Goal: Communication & Community: Connect with others

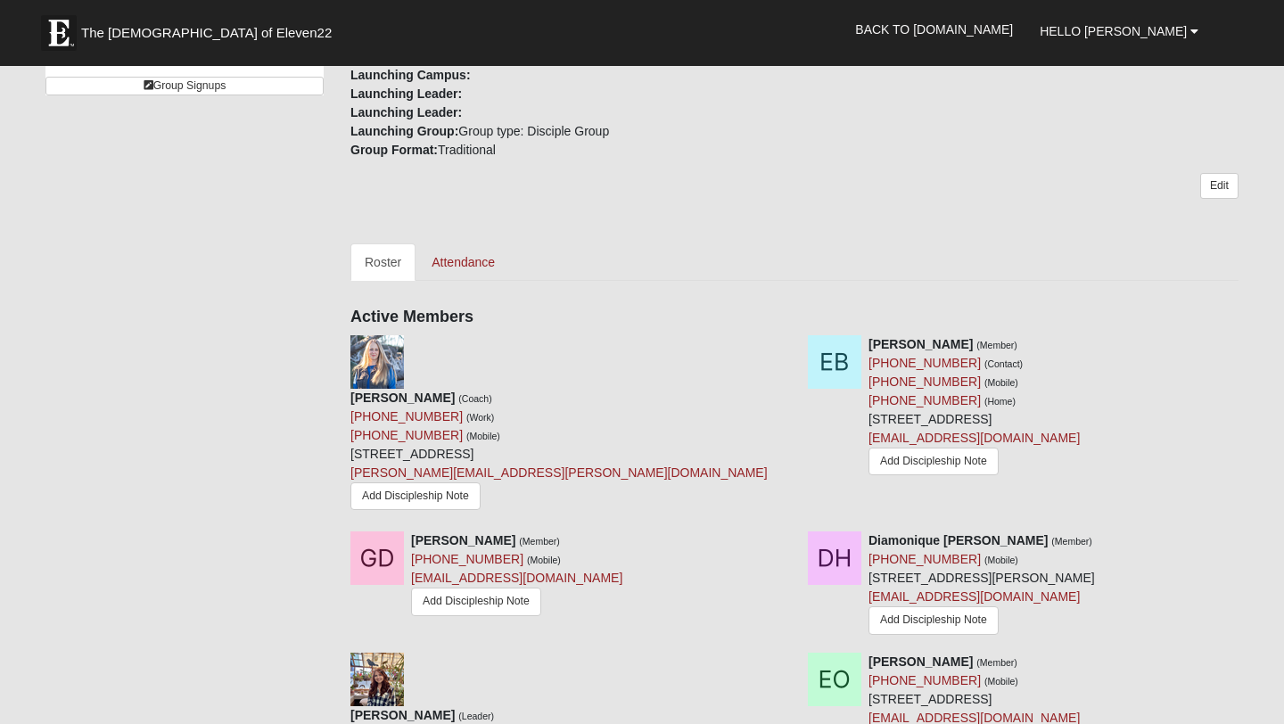
scroll to position [642, 0]
click at [1250, 533] on icon at bounding box center [1245, 539] width 12 height 12
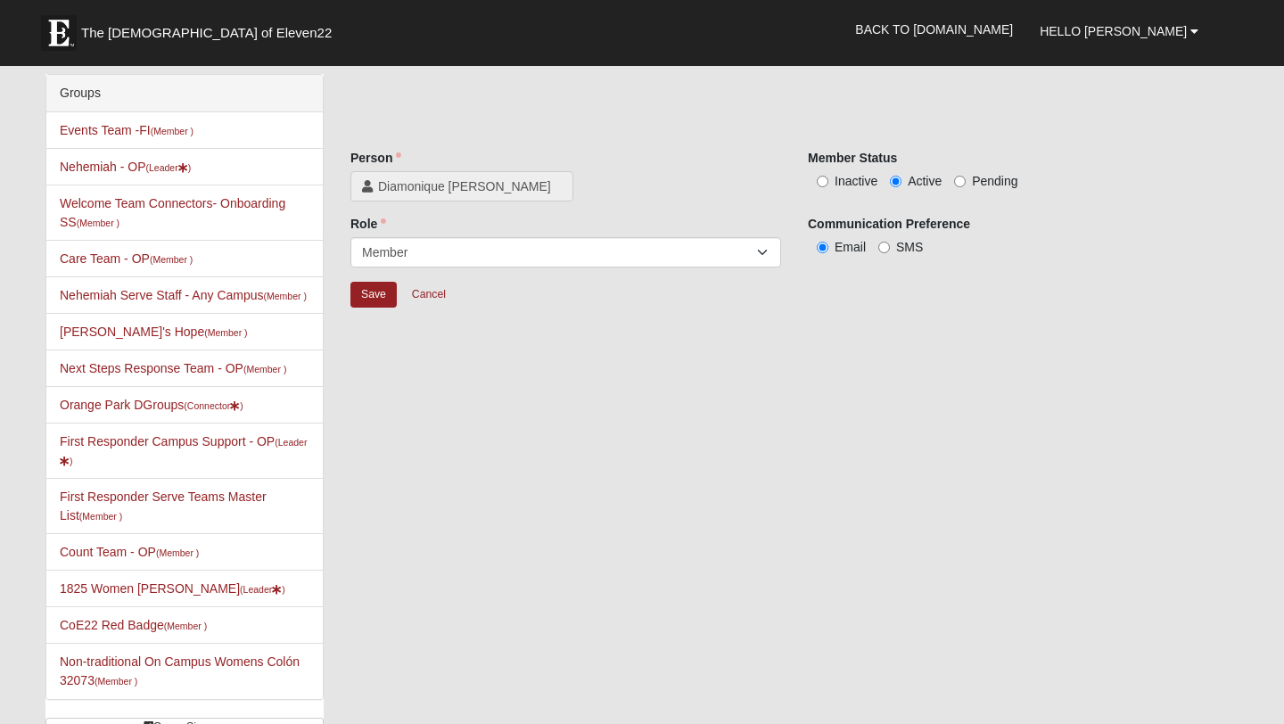
click at [828, 180] on label "Inactive" at bounding box center [843, 181] width 70 height 18
click at [828, 180] on input "Inactive" at bounding box center [823, 182] width 12 height 12
radio input "true"
click at [384, 292] on input "Save" at bounding box center [373, 295] width 46 height 26
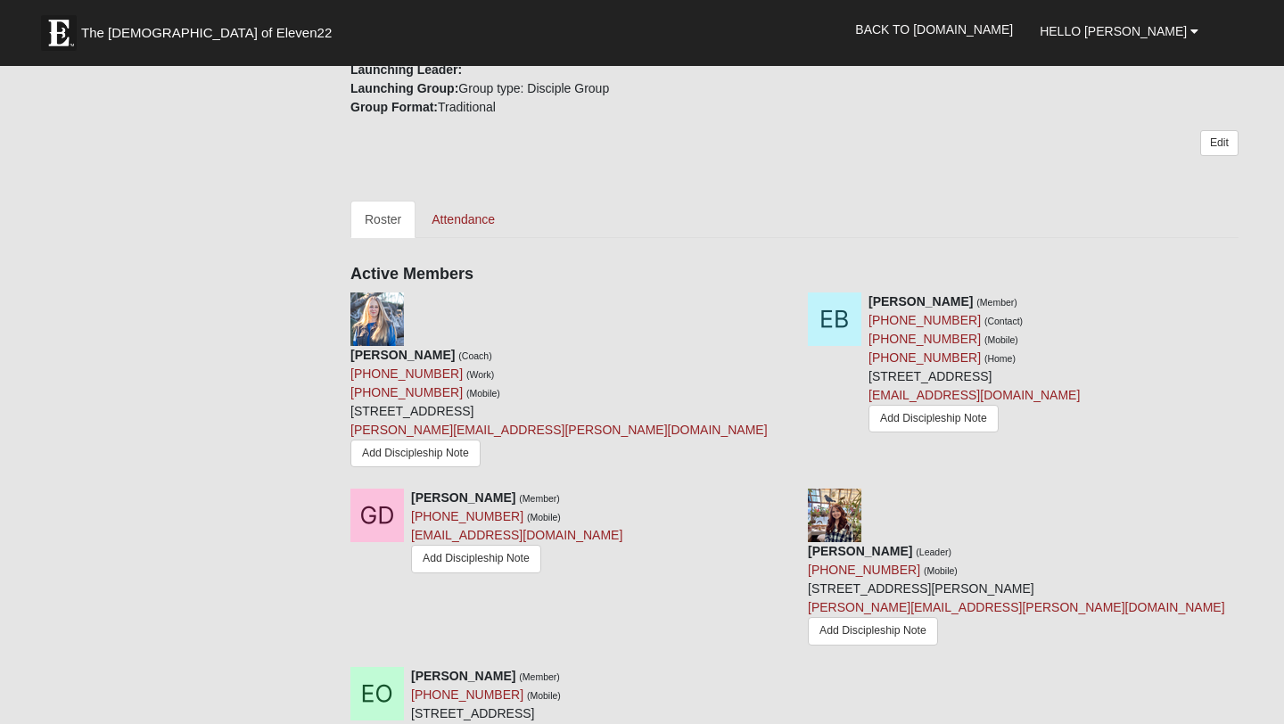
scroll to position [694, 0]
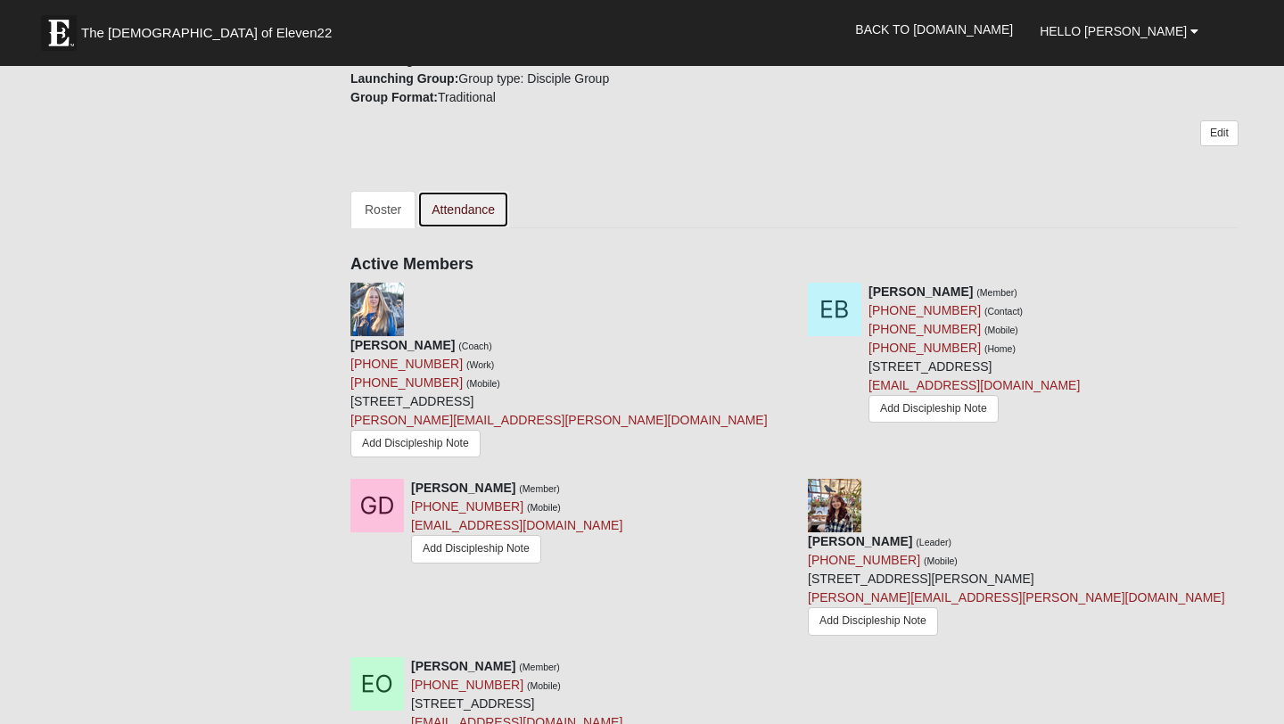
click at [473, 200] on link "Attendance" at bounding box center [463, 209] width 92 height 37
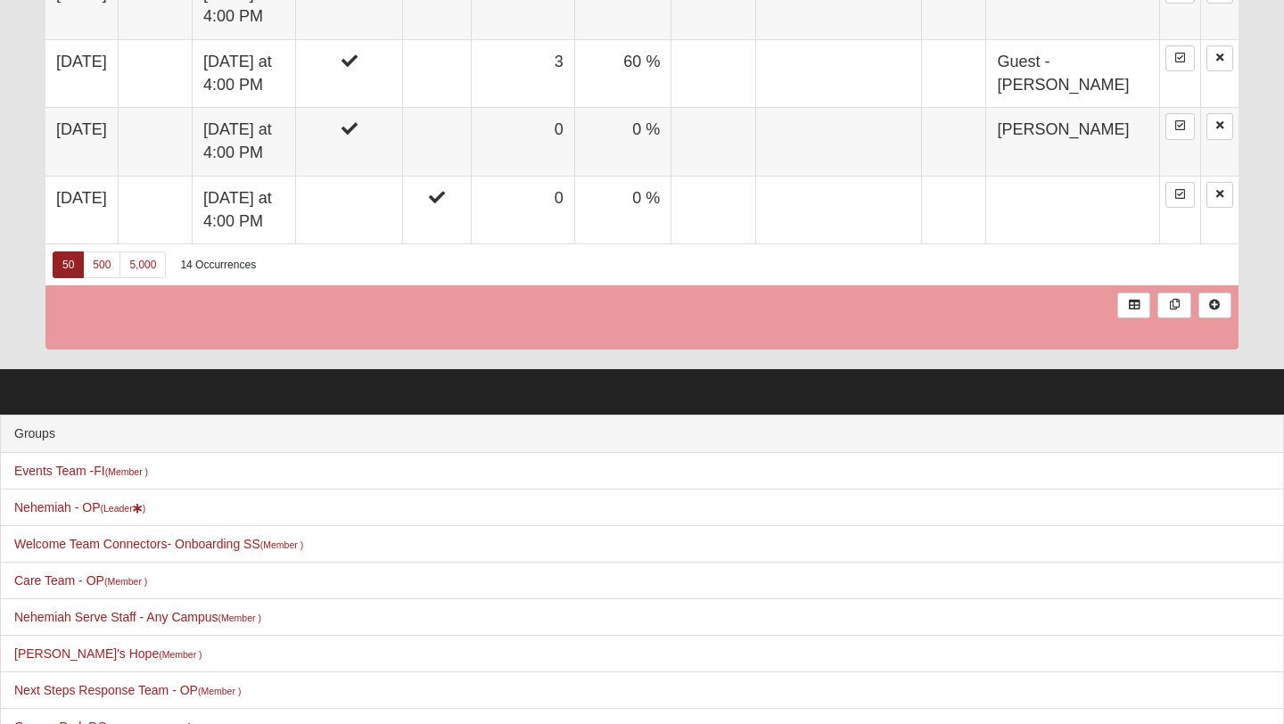
scroll to position [1901, 0]
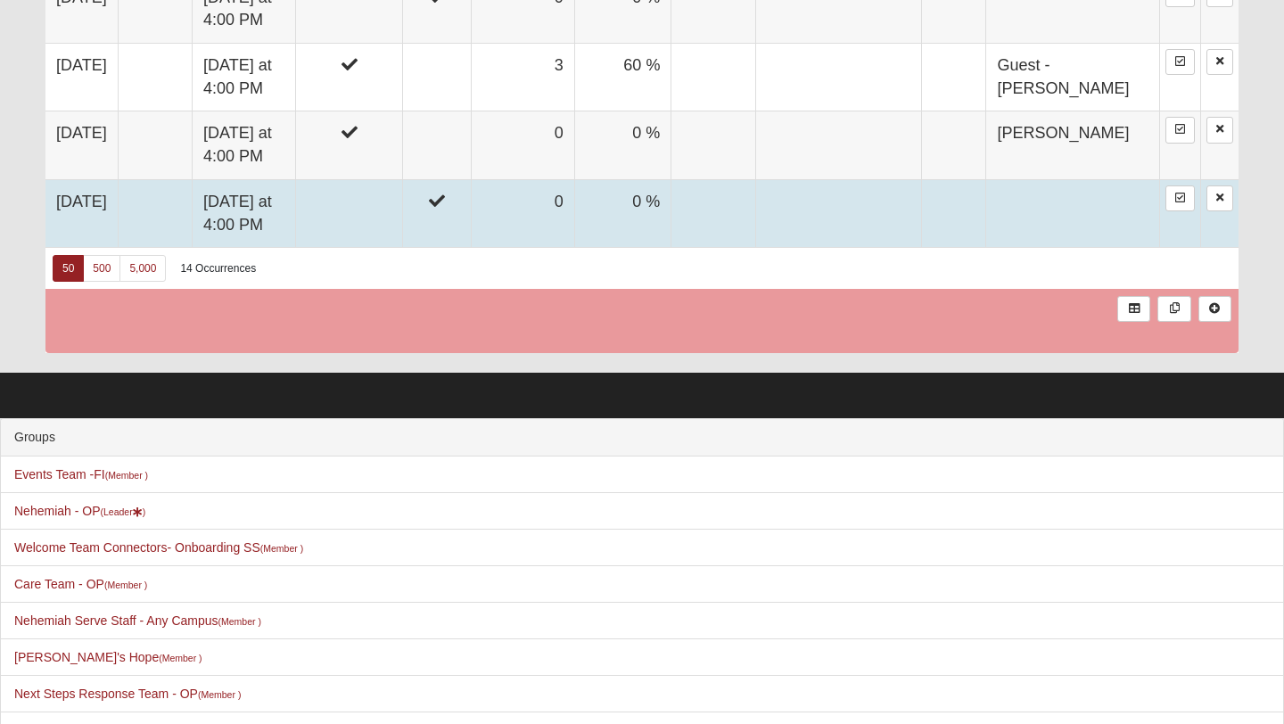
click at [403, 210] on td at bounding box center [349, 213] width 107 height 68
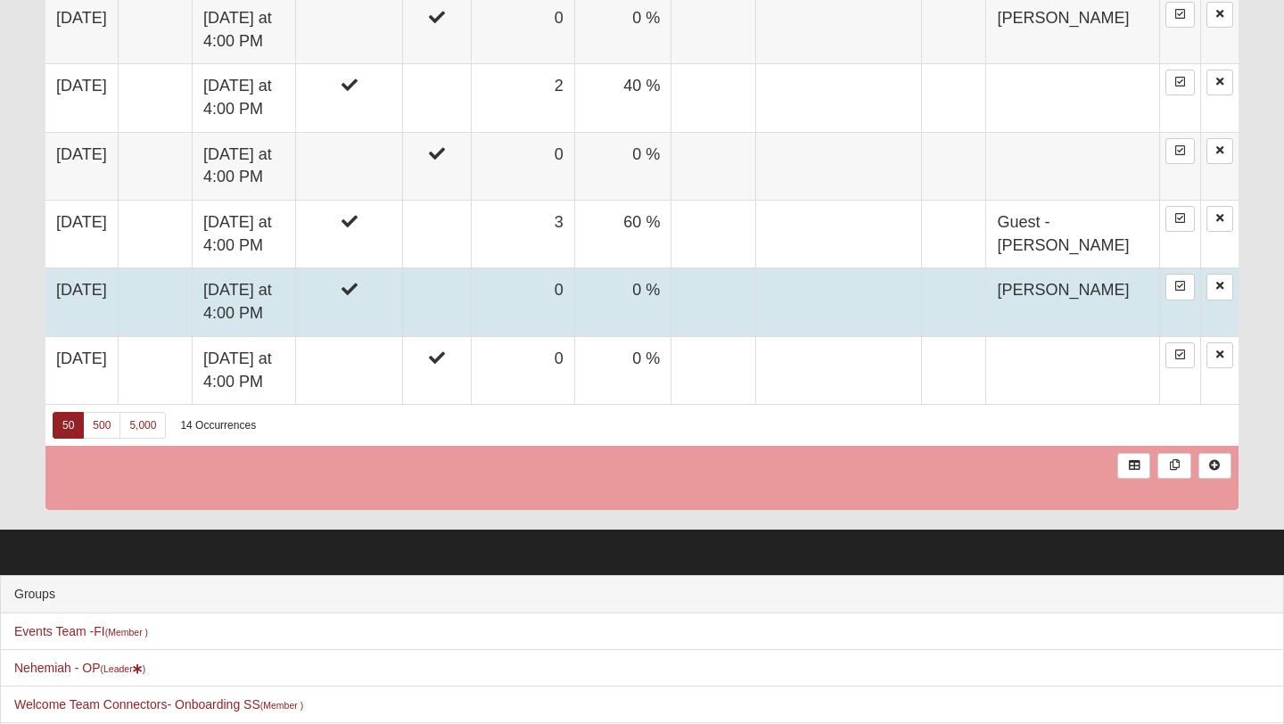
scroll to position [1701, 0]
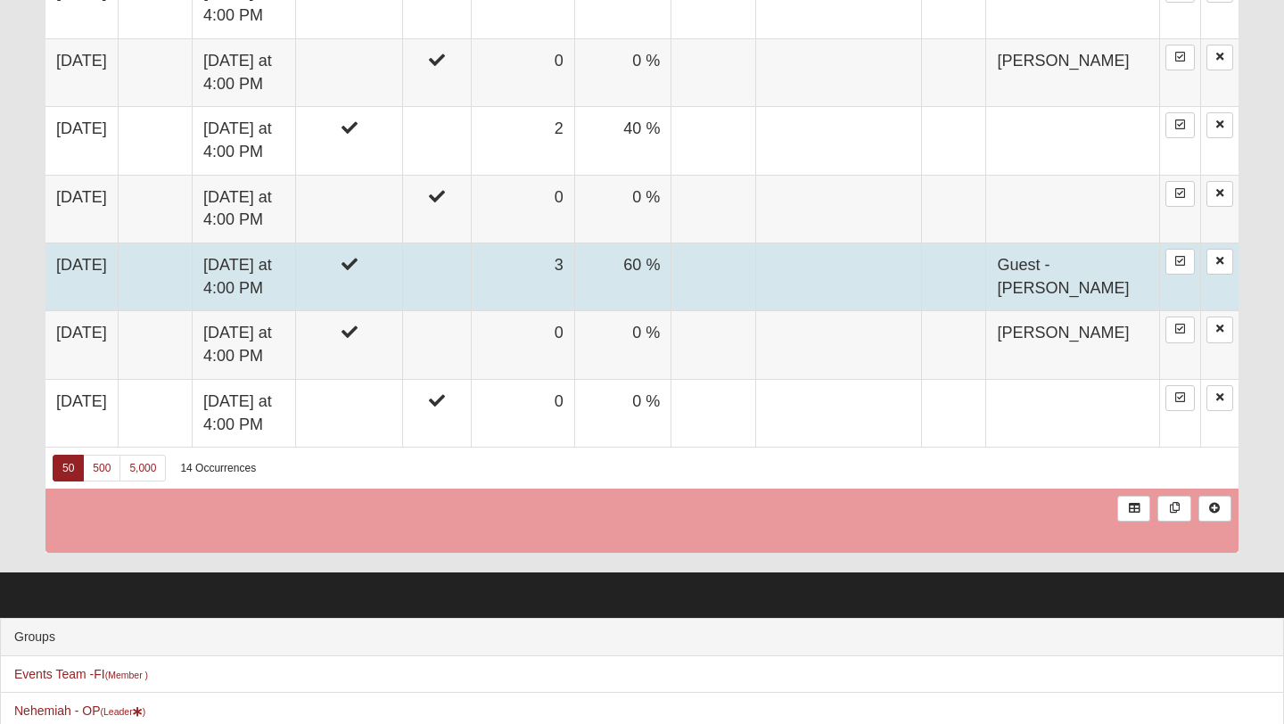
click at [403, 257] on td at bounding box center [349, 277] width 107 height 68
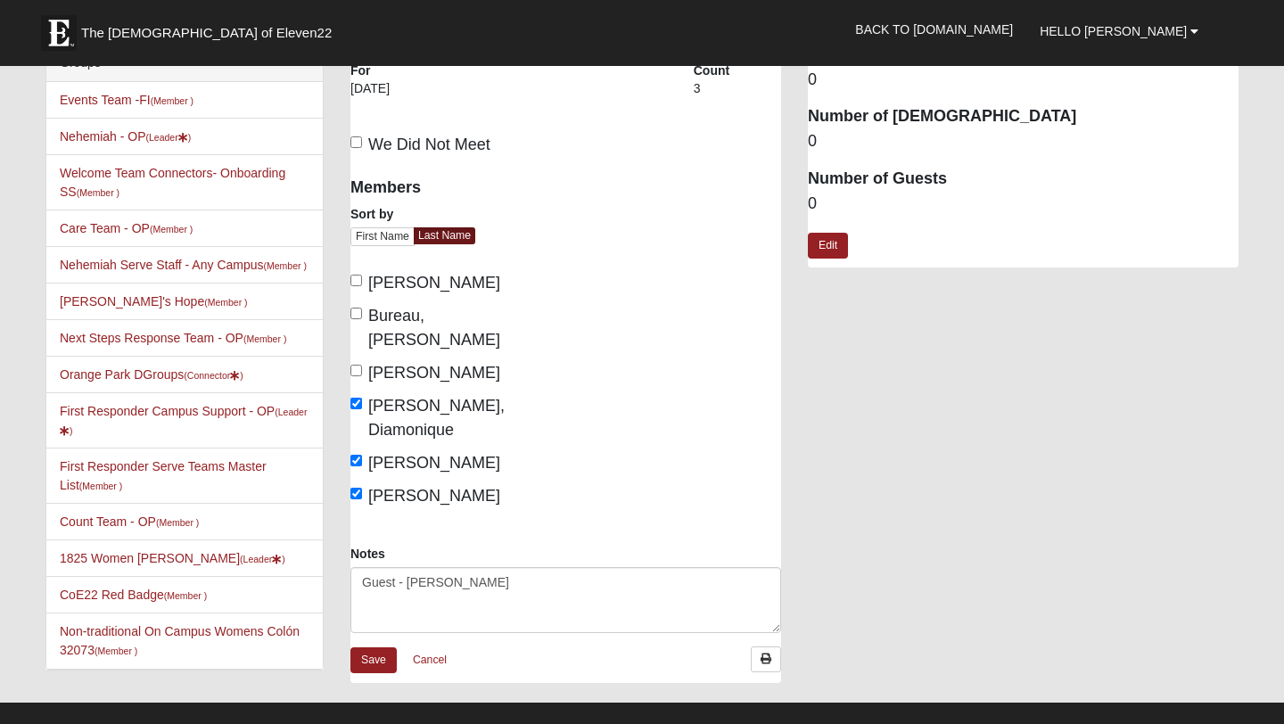
scroll to position [29, 0]
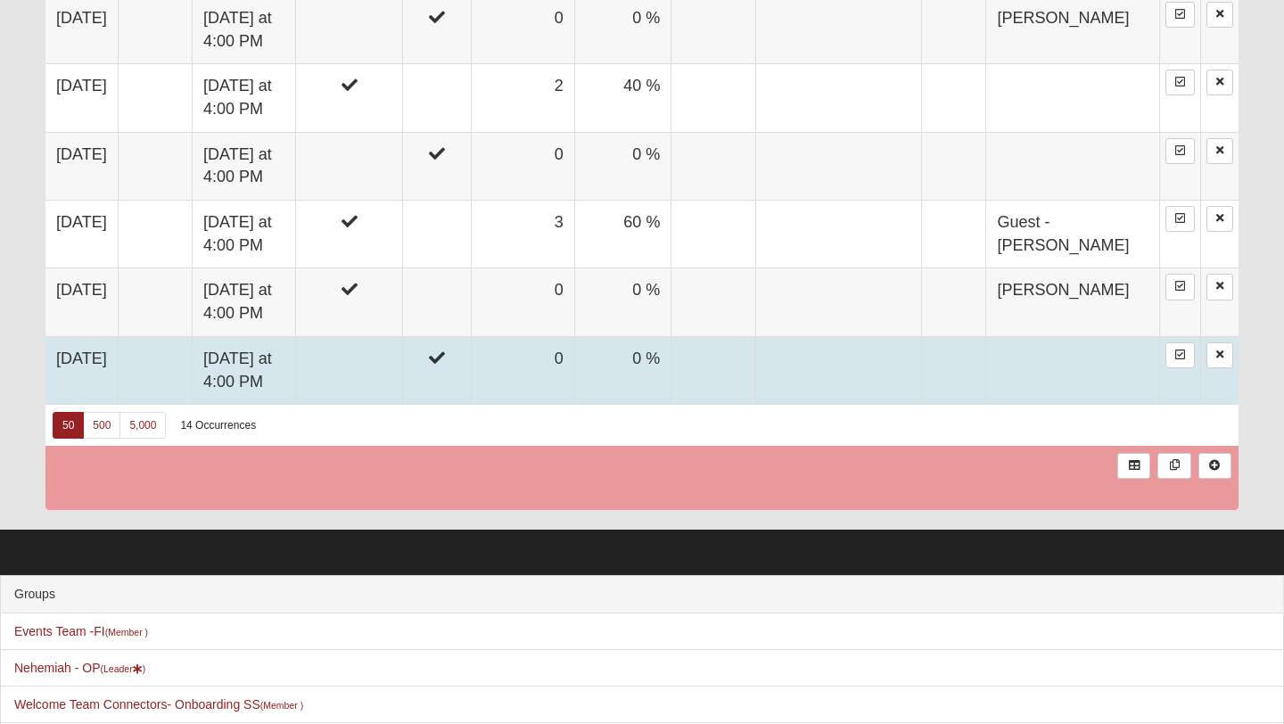
scroll to position [1761, 0]
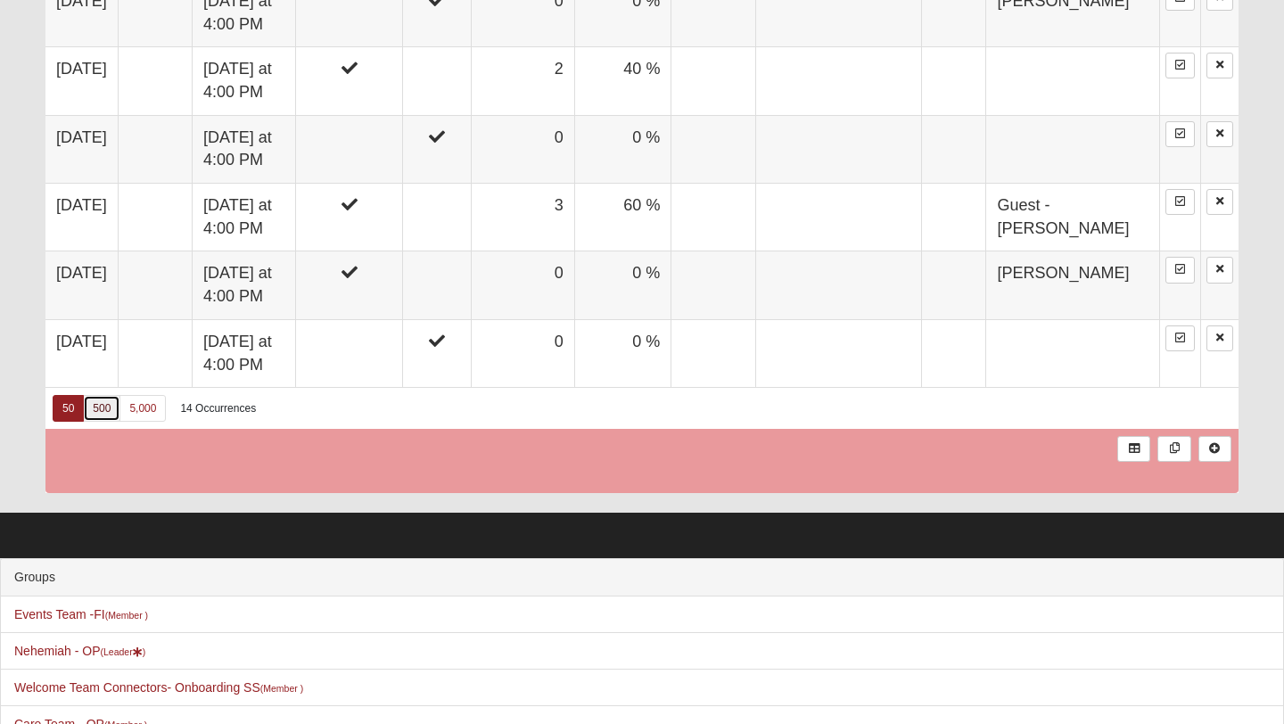
click at [97, 399] on link "500" at bounding box center [101, 408] width 37 height 27
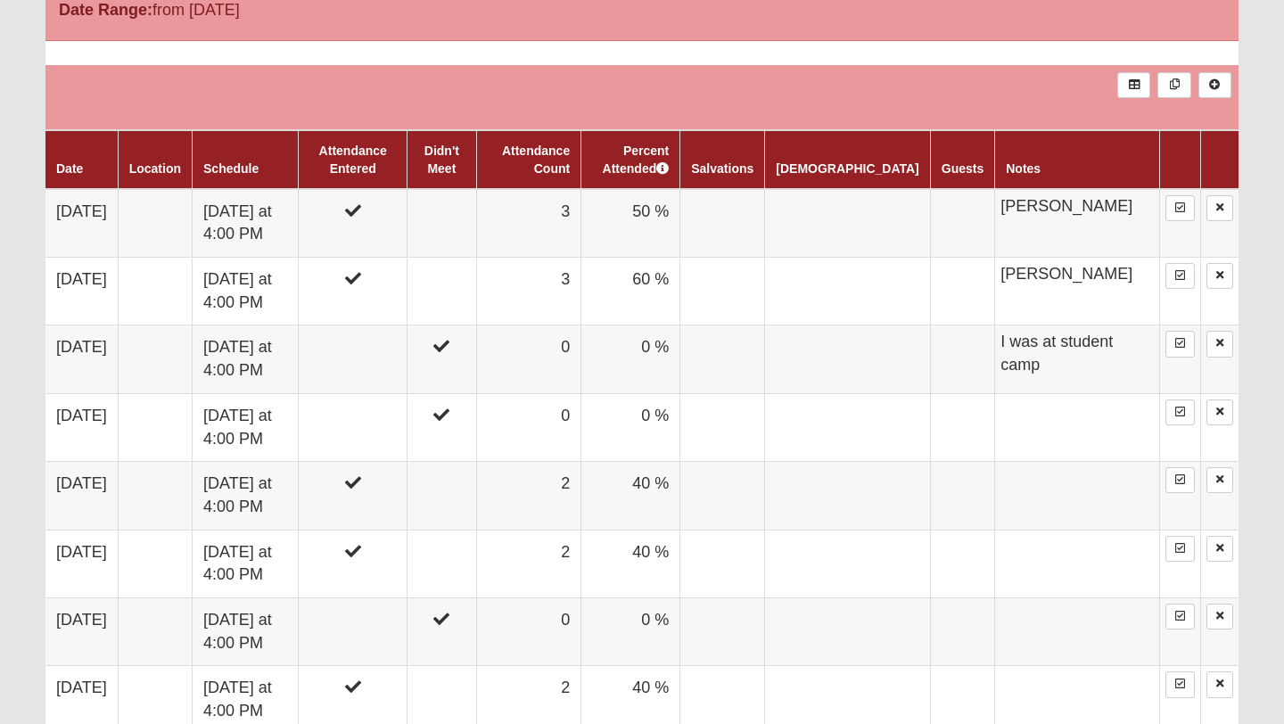
scroll to position [1002, 0]
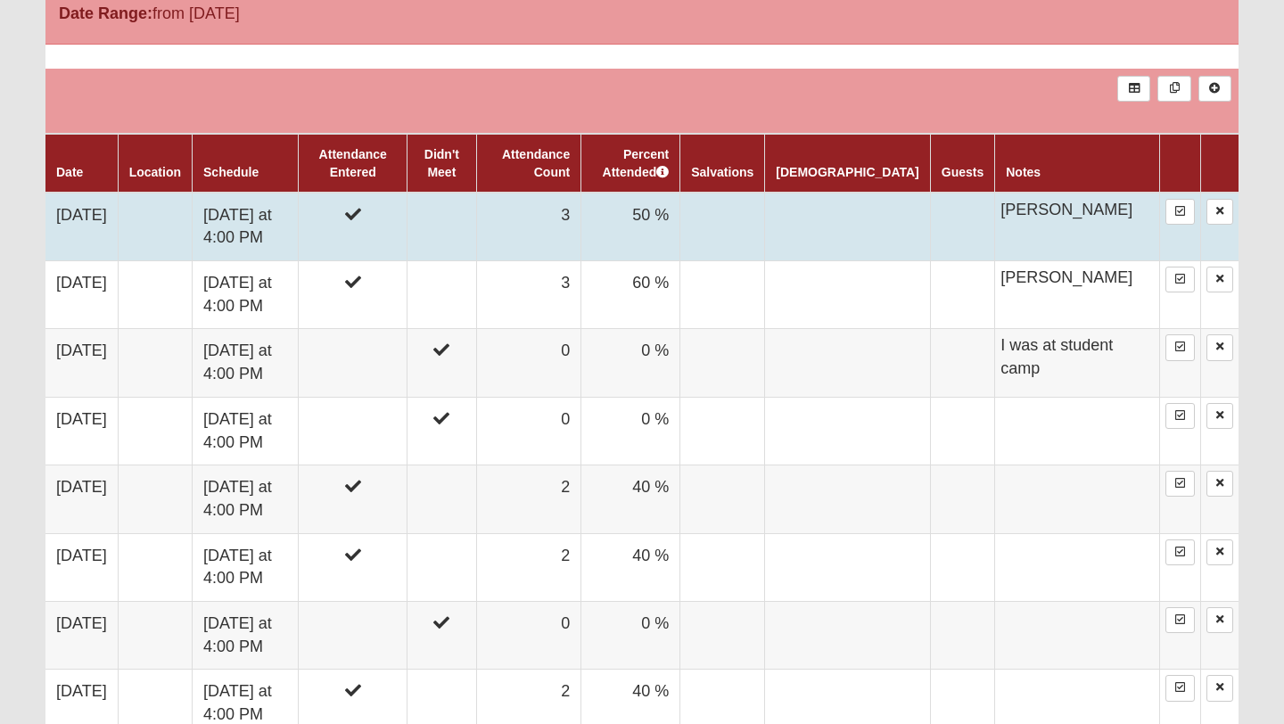
click at [391, 225] on td at bounding box center [353, 227] width 109 height 69
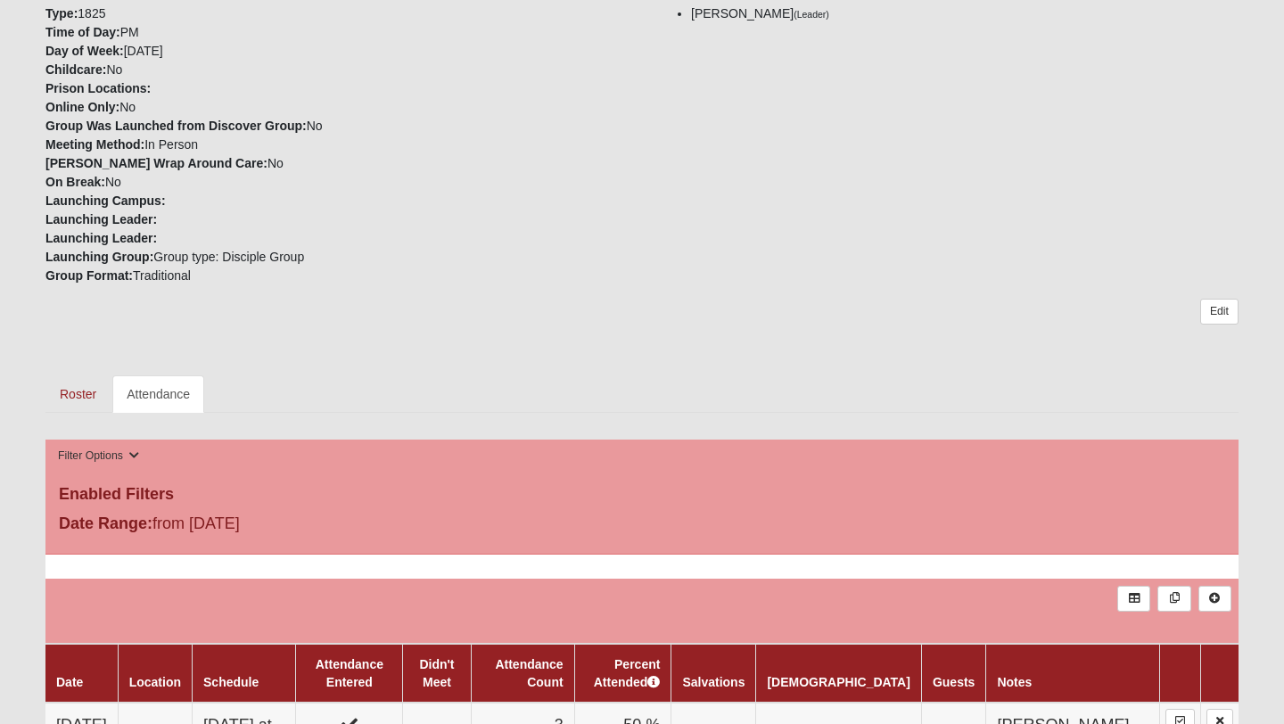
scroll to position [481, 0]
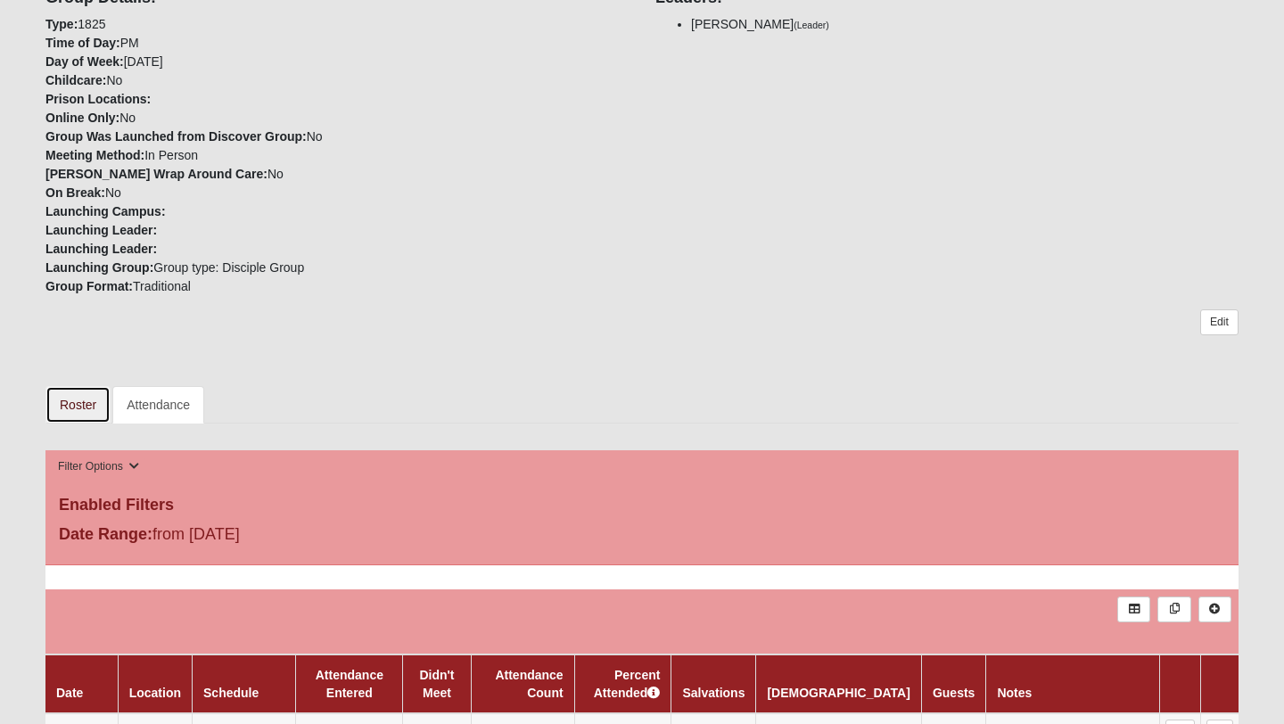
click at [83, 401] on link "Roster" at bounding box center [77, 404] width 65 height 37
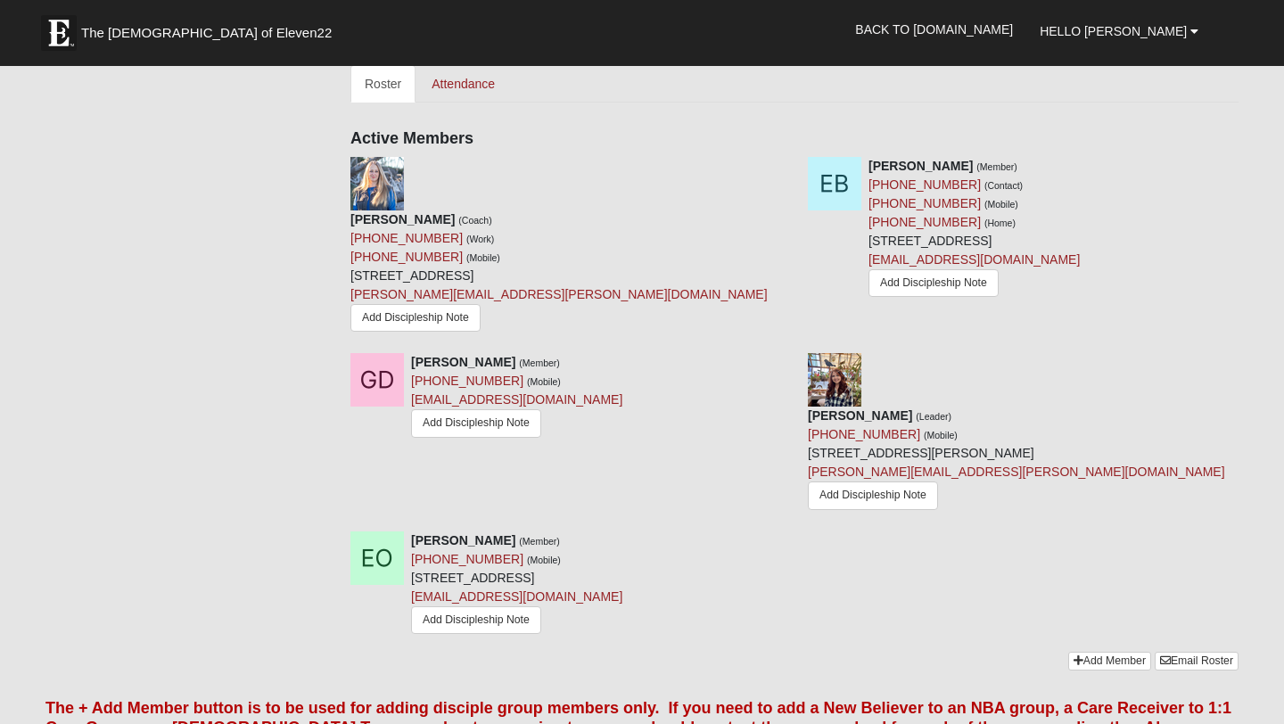
scroll to position [860, 0]
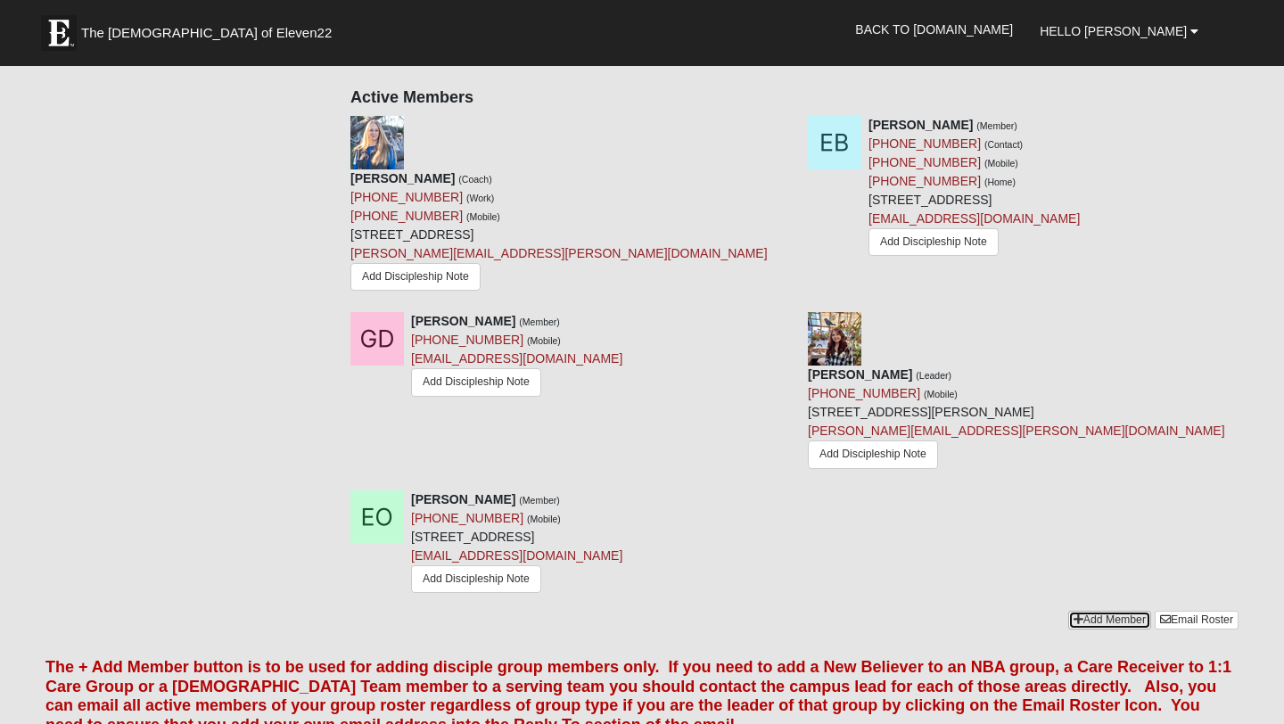
click at [1095, 611] on link "Add Member" at bounding box center [1109, 620] width 83 height 19
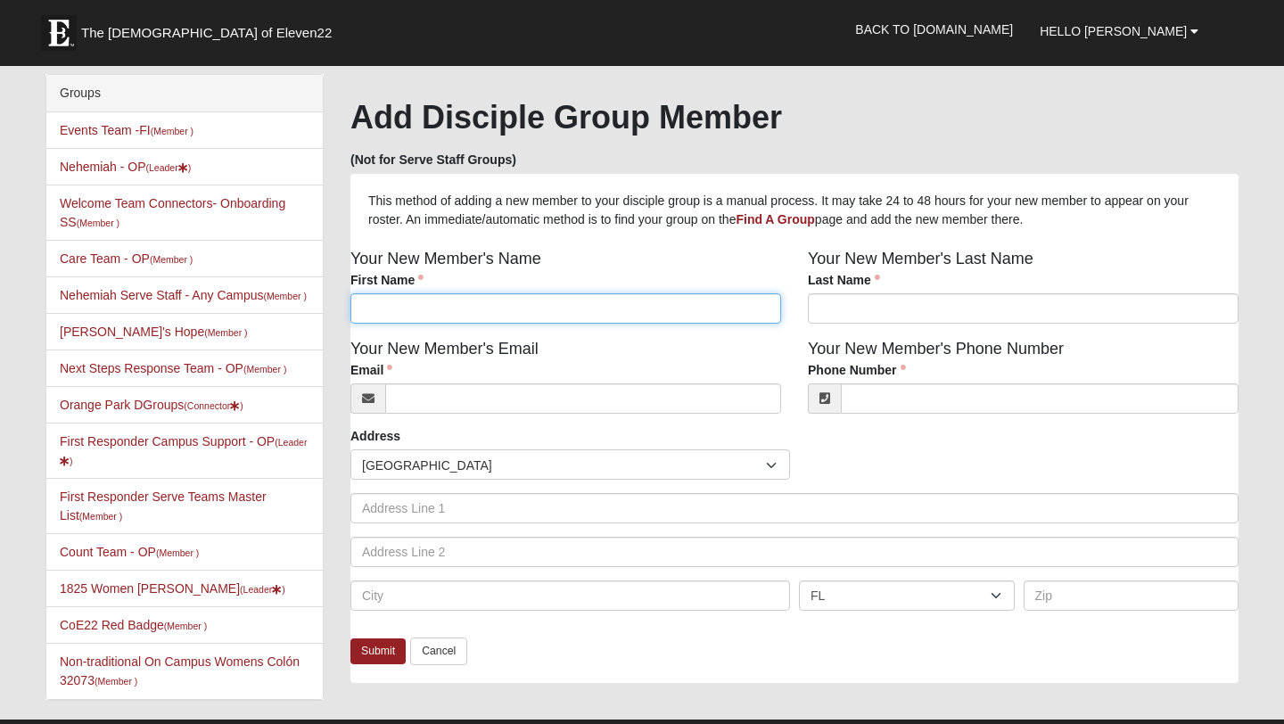
click at [545, 301] on input "First Name" at bounding box center [565, 308] width 431 height 30
click at [619, 279] on div "First Name First Name is required." at bounding box center [565, 297] width 431 height 53
click at [555, 309] on input "First Name" at bounding box center [565, 308] width 431 height 30
type input "[PERSON_NAME]"
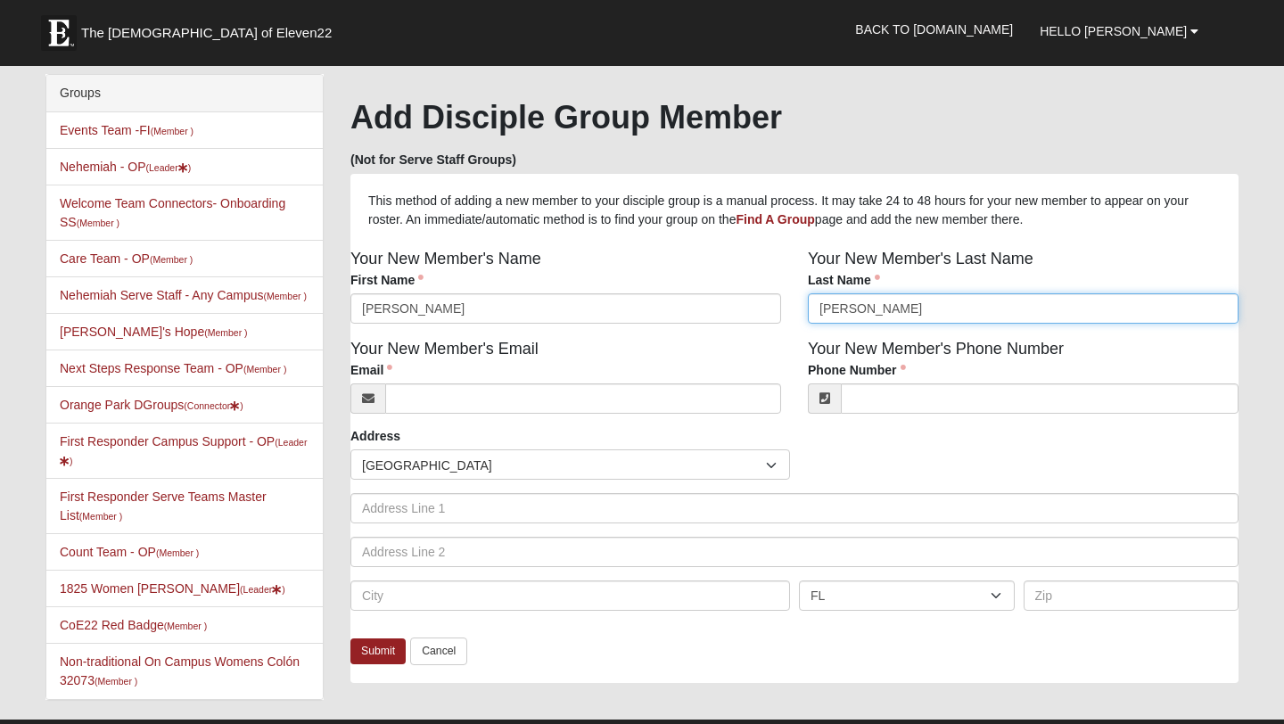
type input "[PERSON_NAME]"
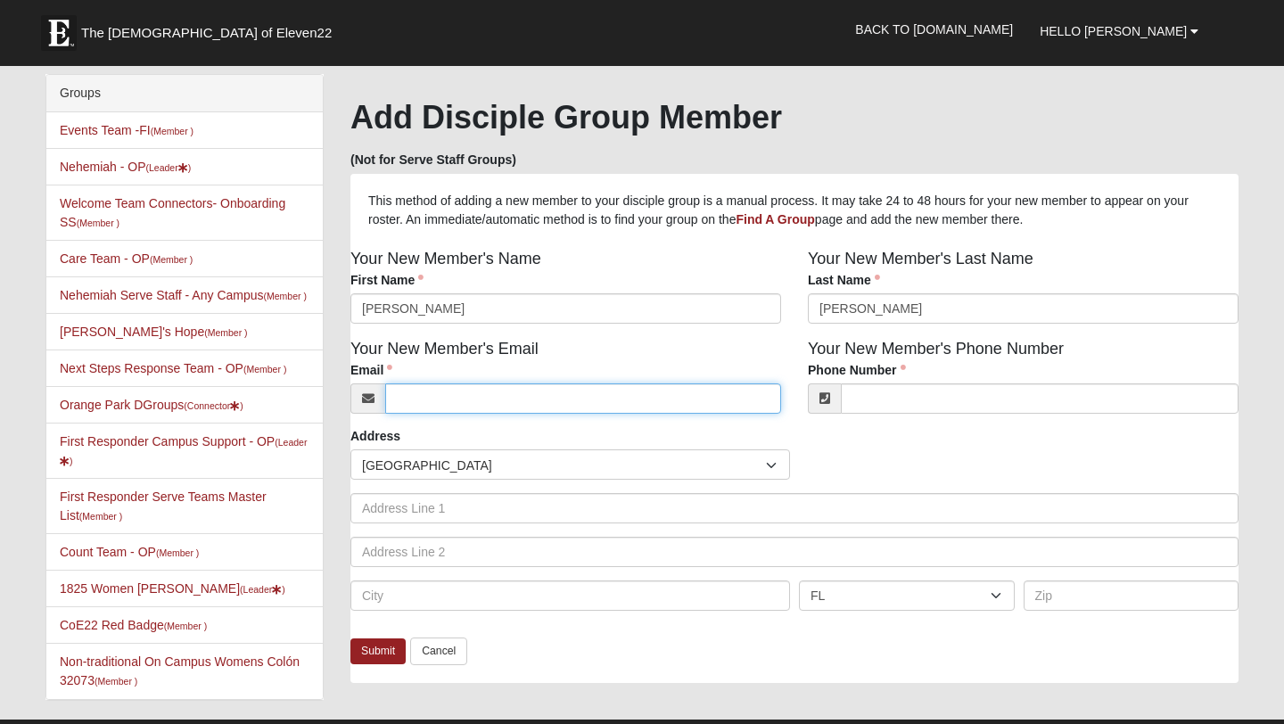
click at [436, 396] on input "Email" at bounding box center [583, 398] width 396 height 30
paste input "[EMAIL_ADDRESS][DOMAIN_NAME]"
type input "[EMAIL_ADDRESS][DOMAIN_NAME]"
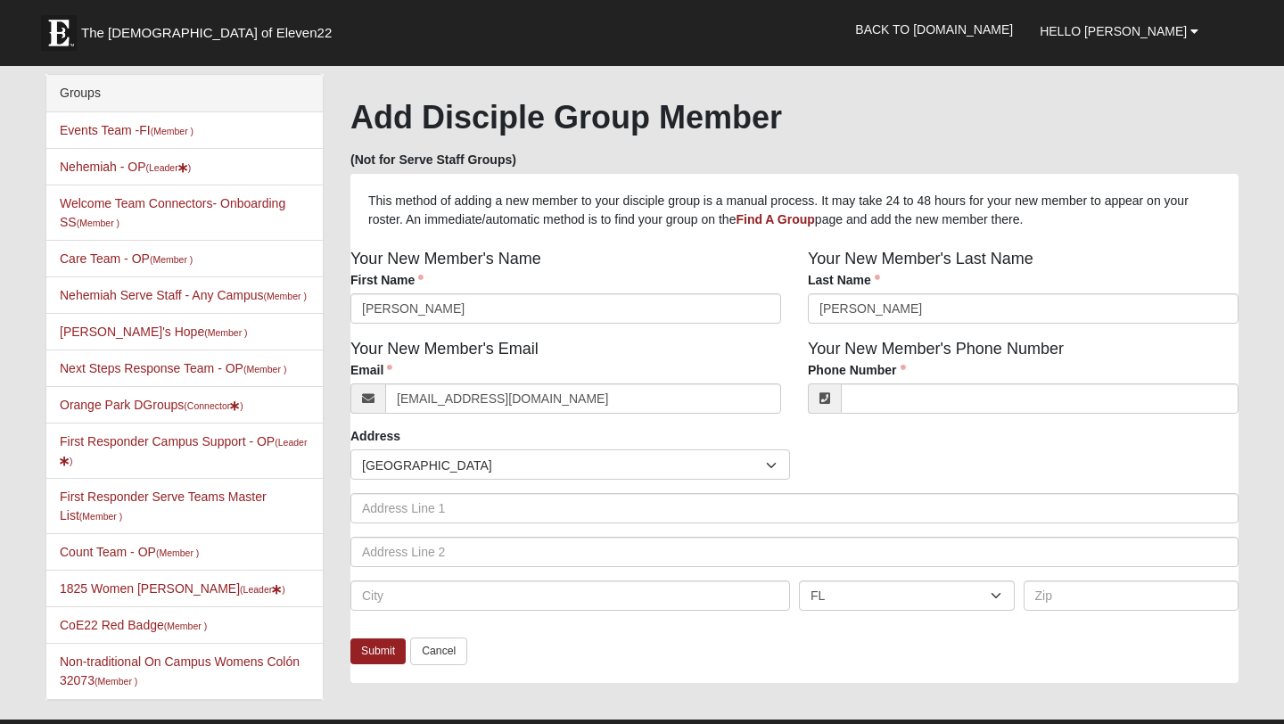
click at [663, 438] on div "Address Countries [GEOGRAPHIC_DATA] ------------------------ [GEOGRAPHIC_DATA] …" at bounding box center [794, 525] width 888 height 197
click at [889, 415] on div "Your New Member's Phone Number Phone Number Phone Number is required." at bounding box center [1022, 382] width 457 height 90
click at [890, 408] on input "Phone Number" at bounding box center [1040, 398] width 398 height 30
type input "[PHONE_NUMBER]"
click at [885, 452] on div "Countries [GEOGRAPHIC_DATA] ------------------------ [GEOGRAPHIC_DATA] [GEOGRAP…" at bounding box center [794, 464] width 897 height 30
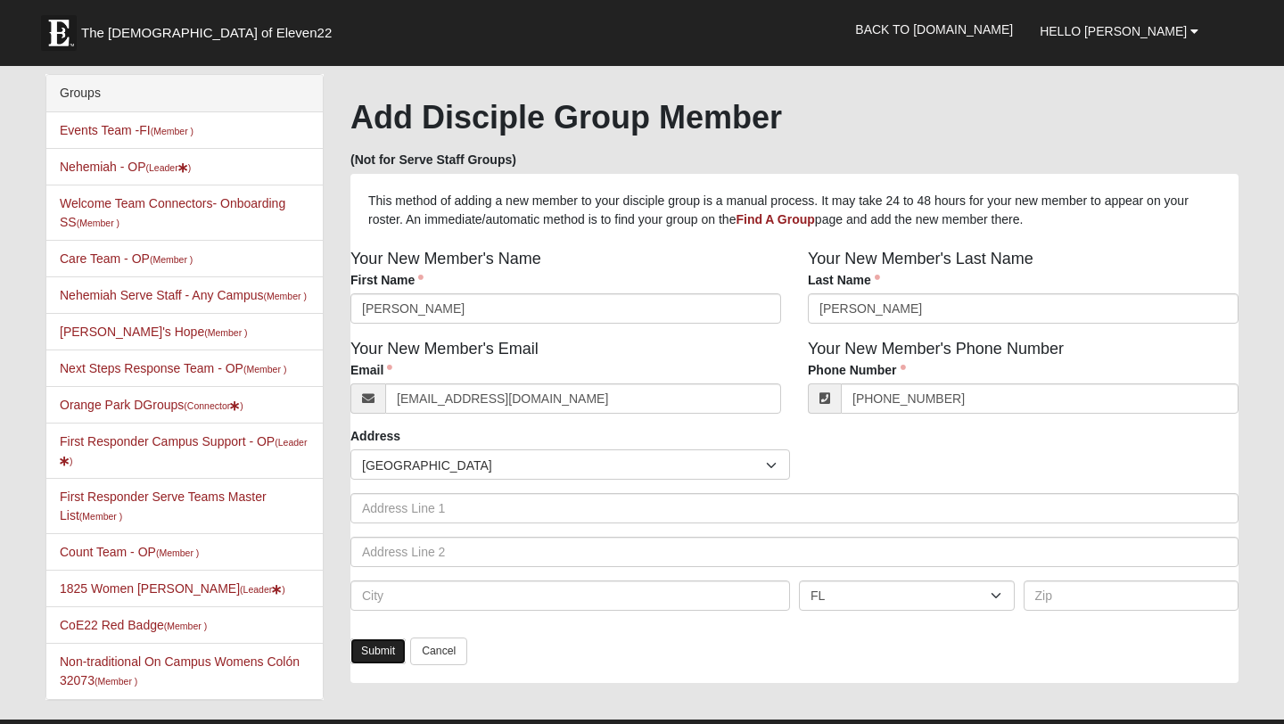
click at [368, 646] on link "Submit" at bounding box center [377, 651] width 55 height 26
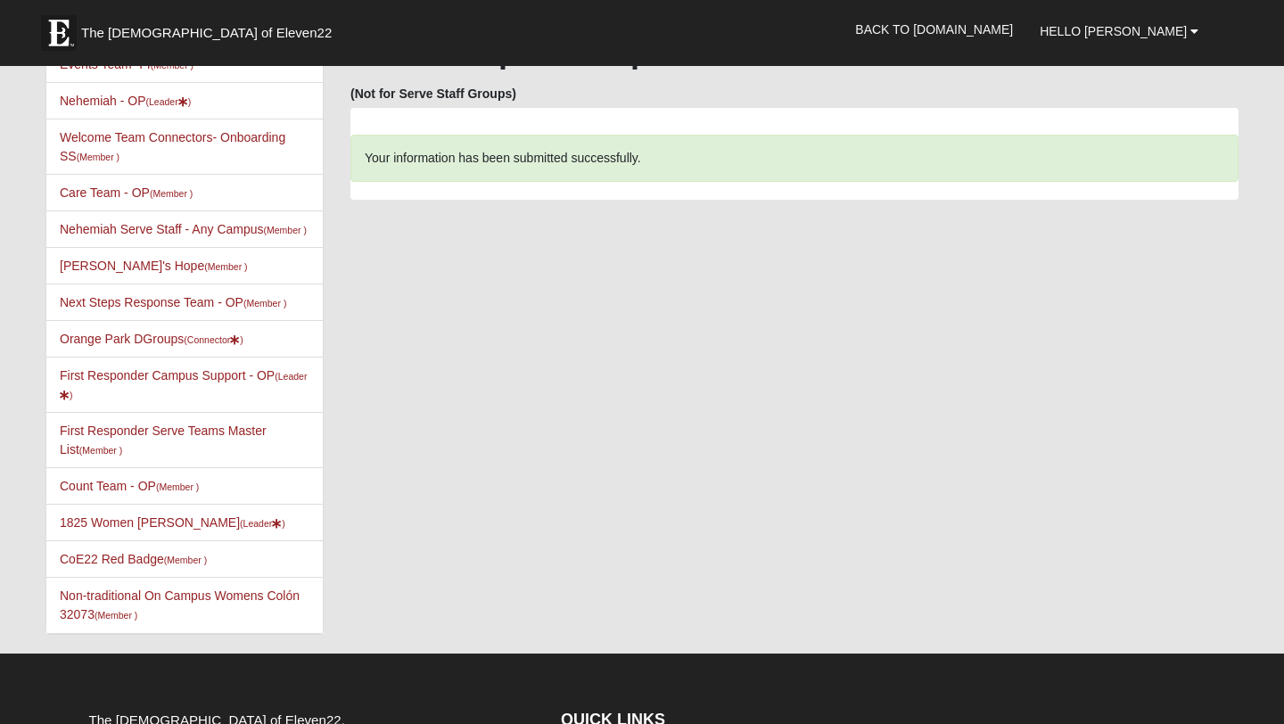
scroll to position [65, 0]
